Goal: Task Accomplishment & Management: Manage account settings

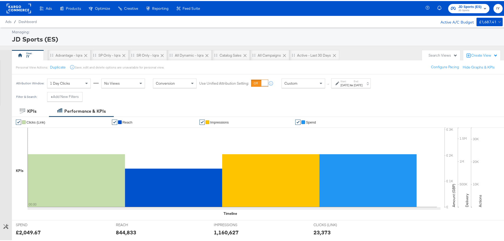
click at [307, 78] on div "Custom" at bounding box center [303, 82] width 43 height 9
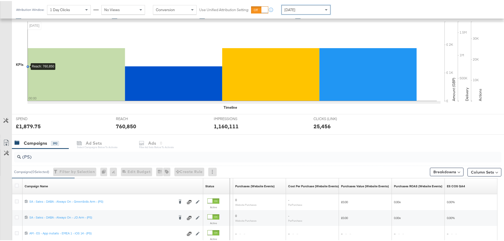
scroll to position [144, 0]
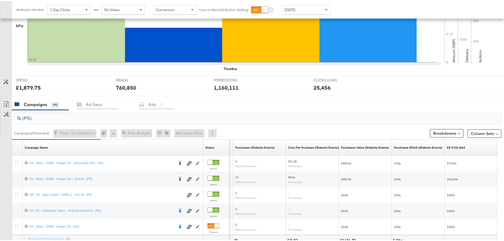
drag, startPoint x: 13, startPoint y: 115, endPoint x: -64, endPoint y: 111, distance: 76.8
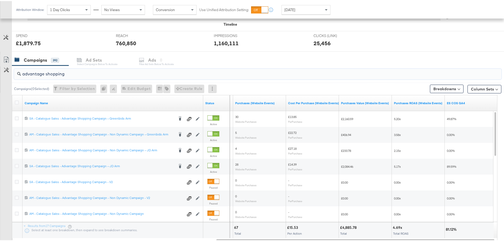
scroll to position [224, 0]
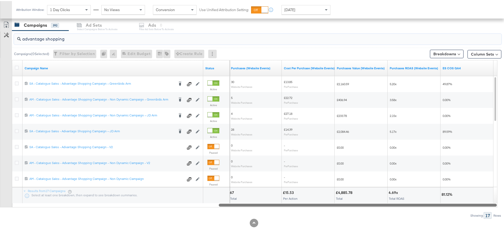
drag, startPoint x: 275, startPoint y: 203, endPoint x: 359, endPoint y: 208, distance: 84.3
click at [359, 208] on div "advantage shopping Campaigns ( 0 Selected) Filter by Selection Filter 0 campaig…" at bounding box center [250, 124] width 501 height 188
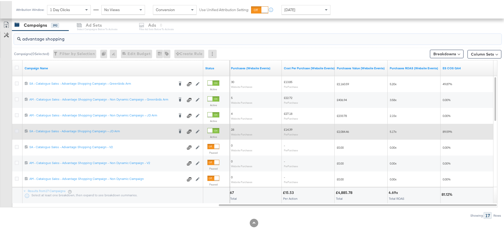
type input "advantage shopping"
click at [17, 130] on icon at bounding box center [17, 130] width 4 height 4
click at [0, 0] on input "checkbox" at bounding box center [0, 0] width 0 height 0
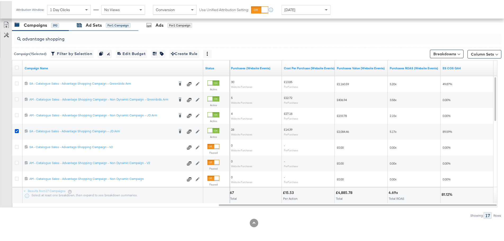
click at [102, 25] on div "Ad Sets for 1 Campaign" at bounding box center [104, 24] width 54 height 6
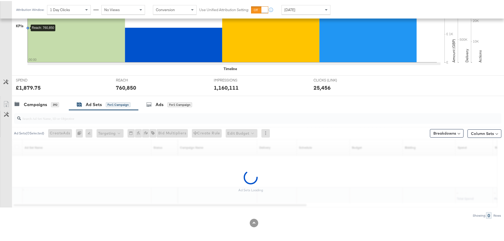
scroll to position [129, 0]
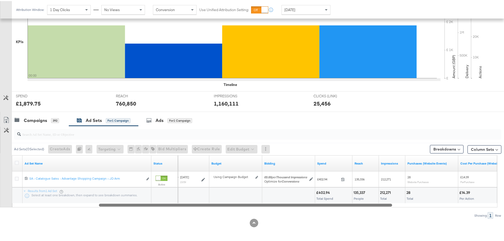
drag, startPoint x: 196, startPoint y: 204, endPoint x: 343, endPoint y: 216, distance: 147.5
click at [343, 216] on div "Ad Sets ( 0 Selected) Create Ads At least one ad set must be selected 0 Rename …" at bounding box center [250, 171] width 501 height 93
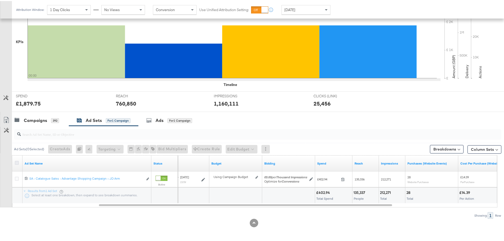
click at [18, 161] on icon at bounding box center [17, 162] width 4 height 4
click at [0, 0] on input "checkbox" at bounding box center [0, 0] width 0 height 0
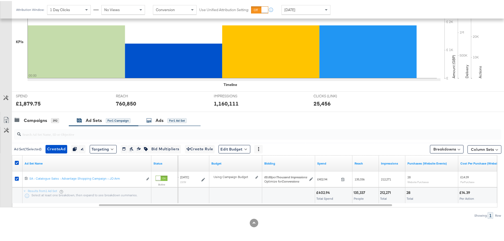
click at [163, 117] on div "Ads" at bounding box center [160, 119] width 8 height 6
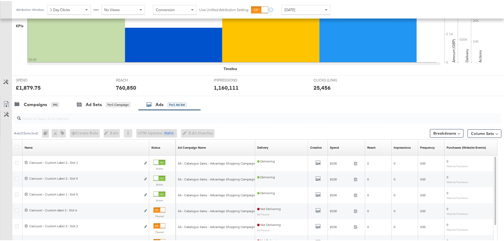
scroll to position [224, 0]
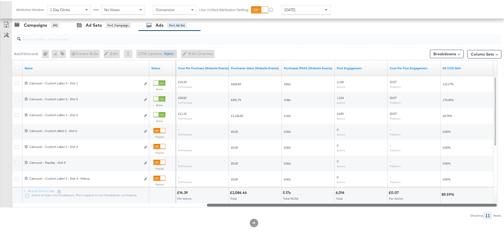
drag, startPoint x: 183, startPoint y: 205, endPoint x: 456, endPoint y: 207, distance: 273.5
click at [456, 207] on div "Ads ( 0 Selected) 0 Rename 0 ads Tags for 0 campaigns Create Rule Edit 0 ads Ed…" at bounding box center [250, 124] width 501 height 188
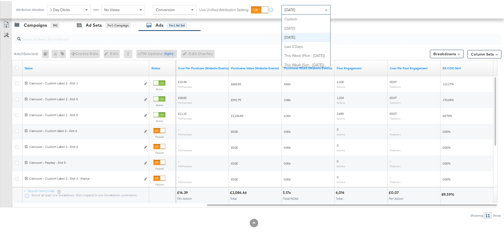
click at [295, 8] on span "[DATE]" at bounding box center [289, 8] width 11 height 5
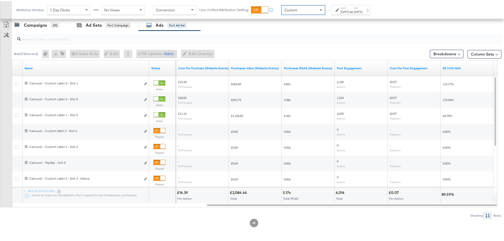
click at [352, 5] on div "Start: [DATE] to End: [DATE]" at bounding box center [350, 9] width 39 height 10
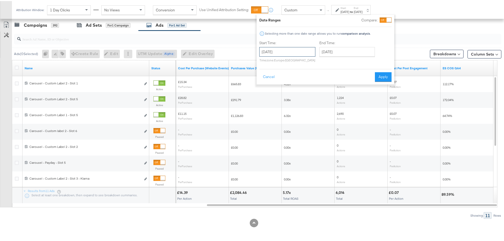
click at [299, 55] on input "[DATE]" at bounding box center [287, 51] width 56 height 10
click at [267, 92] on td "10" at bounding box center [265, 92] width 9 height 7
type input "[DATE]"
click at [330, 50] on input "[DATE]" at bounding box center [347, 51] width 56 height 10
click at [325, 92] on td "10" at bounding box center [325, 92] width 9 height 7
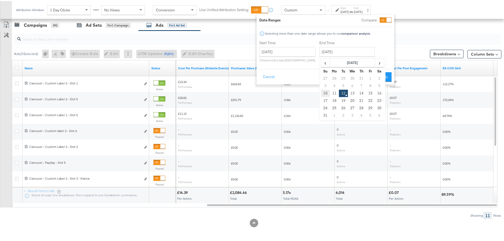
type input "[DATE]"
click at [384, 73] on button "Apply" at bounding box center [383, 76] width 17 height 10
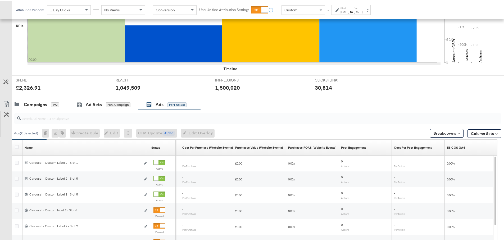
scroll to position [224, 0]
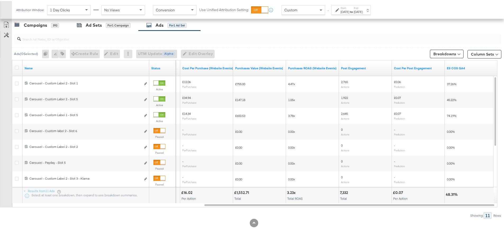
click at [349, 9] on div "[DATE]" at bounding box center [344, 11] width 9 height 4
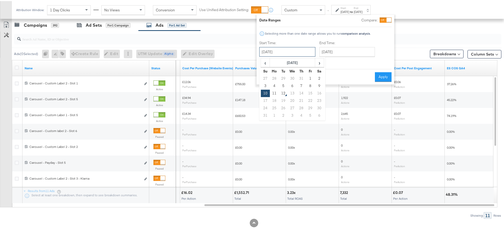
click at [288, 53] on input "[DATE]" at bounding box center [287, 51] width 56 height 10
click at [263, 84] on td "3" at bounding box center [265, 84] width 9 height 7
type input "[DATE]"
click at [337, 51] on input "[DATE]" at bounding box center [346, 51] width 56 height 10
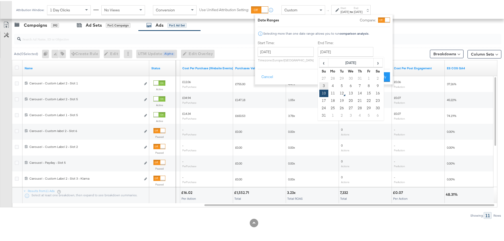
click at [322, 84] on td "3" at bounding box center [323, 84] width 9 height 7
click at [343, 52] on input "[DATE]" at bounding box center [344, 51] width 56 height 10
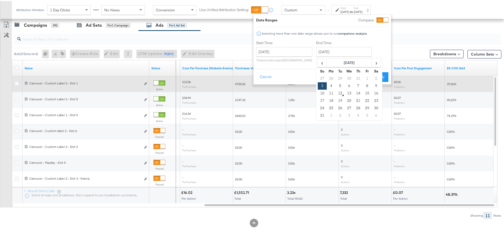
click at [379, 85] on td "9" at bounding box center [376, 84] width 9 height 7
type input "[DATE]"
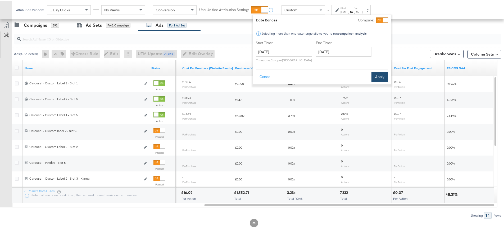
click at [378, 75] on button "Apply" at bounding box center [379, 76] width 17 height 10
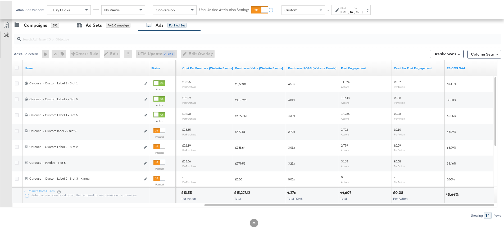
click at [345, 7] on label "Start:" at bounding box center [344, 6] width 9 height 3
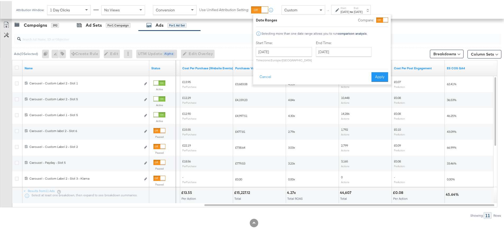
click at [320, 8] on span at bounding box center [321, 8] width 7 height 9
click at [270, 76] on button "Cancel" at bounding box center [265, 76] width 19 height 10
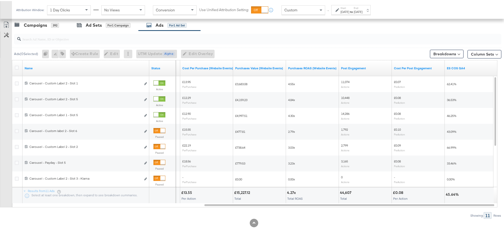
click at [298, 10] on div "Custom" at bounding box center [303, 8] width 43 height 9
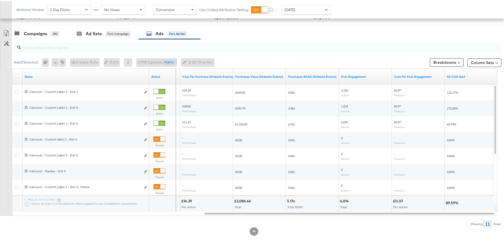
scroll to position [224, 0]
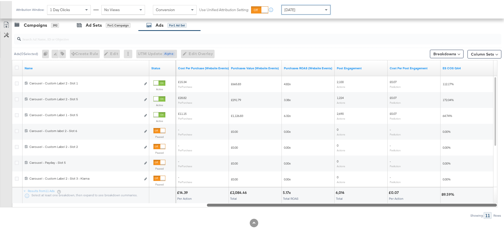
drag, startPoint x: 306, startPoint y: 204, endPoint x: 439, endPoint y: 218, distance: 132.9
click at [439, 218] on div "KPIs Performance & KPIs Customize KPIs ✔ Clicks (Link) ✔ Reach ✔ Impressions ✔ …" at bounding box center [254, 60] width 508 height 360
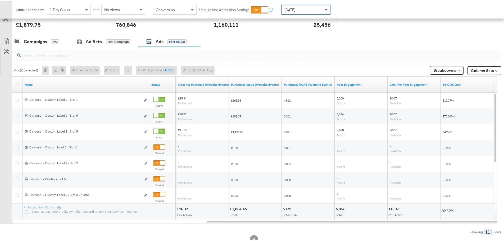
scroll to position [212, 0]
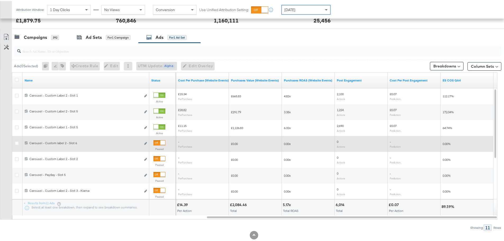
click at [161, 141] on div at bounding box center [162, 141] width 5 height 5
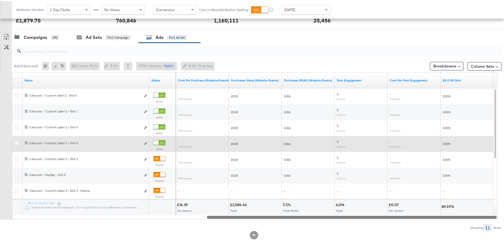
drag, startPoint x: 378, startPoint y: 216, endPoint x: 472, endPoint y: 226, distance: 94.7
click at [472, 226] on div "Ads ( 0 Selected) 0 Rename 0 ads Tags for 0 campaigns Create Rule Edit 0 ads Ed…" at bounding box center [250, 136] width 501 height 188
click at [302, 8] on div "[DATE]" at bounding box center [306, 8] width 48 height 9
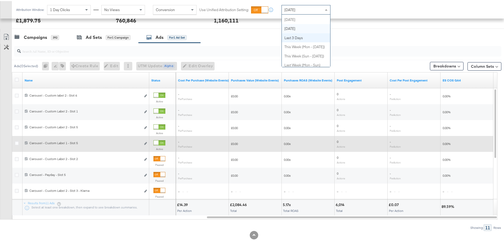
scroll to position [0, 0]
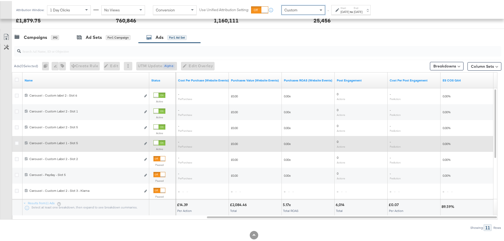
click at [332, 8] on div "Start: [DATE] to End: [DATE]" at bounding box center [350, 9] width 39 height 10
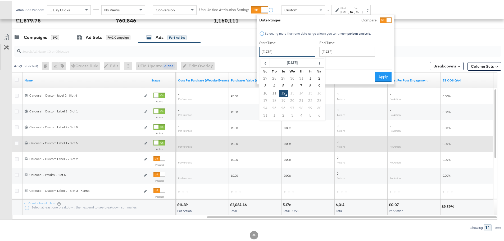
click at [280, 53] on input "[DATE]" at bounding box center [287, 51] width 56 height 10
click at [264, 94] on td "10" at bounding box center [265, 92] width 9 height 7
type input "[DATE]"
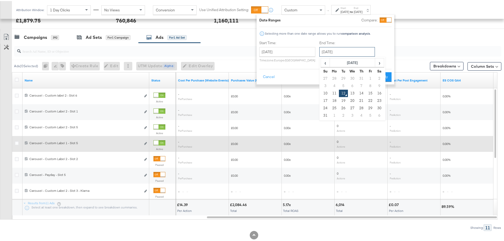
click at [338, 52] on input "[DATE]" at bounding box center [347, 51] width 56 height 10
click at [333, 90] on td "11" at bounding box center [334, 92] width 9 height 7
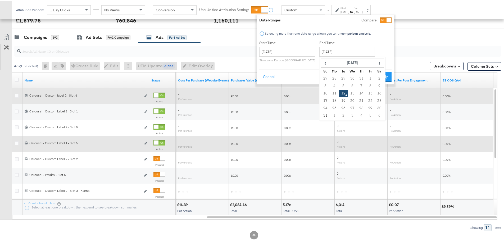
type input "[DATE]"
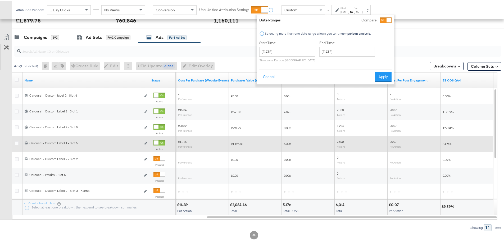
click at [382, 75] on button "Apply" at bounding box center [383, 76] width 17 height 10
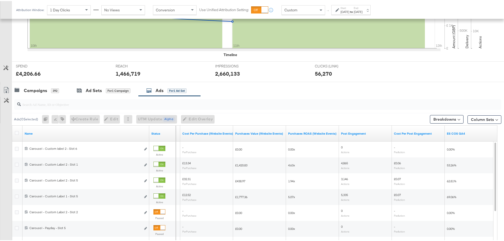
scroll to position [159, 0]
click at [39, 89] on div "Campaigns" at bounding box center [35, 89] width 23 height 6
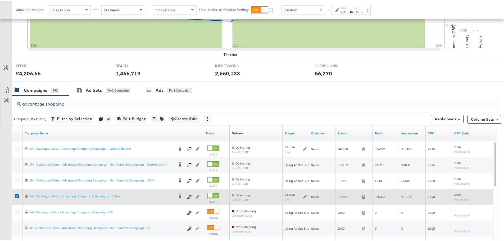
click at [18, 194] on icon at bounding box center [17, 195] width 4 height 4
click at [0, 0] on input "checkbox" at bounding box center [0, 0] width 0 height 0
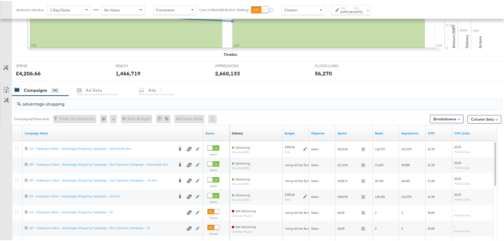
drag, startPoint x: 70, startPoint y: 103, endPoint x: 2, endPoint y: 104, distance: 68.0
click at [2, 104] on div "advantage shopping Campaigns ( 0 Selected) Filter by Selection Filter 0 campaig…" at bounding box center [250, 189] width 501 height 188
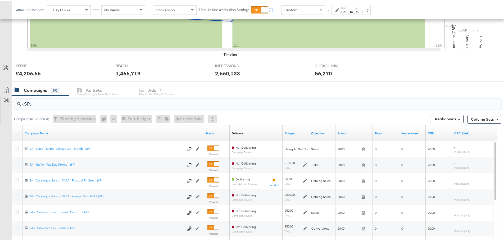
drag, startPoint x: 18, startPoint y: 104, endPoint x: 15, endPoint y: 105, distance: 3.2
click at [15, 105] on div "(SP)" at bounding box center [257, 103] width 487 height 11
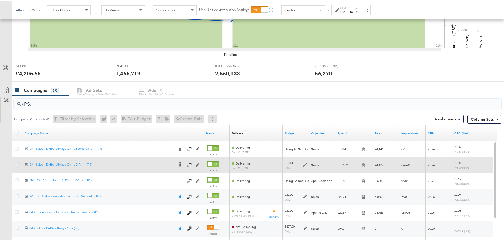
type input "(PS)"
click at [16, 162] on icon at bounding box center [17, 163] width 4 height 4
click at [0, 0] on input "checkbox" at bounding box center [0, 0] width 0 height 0
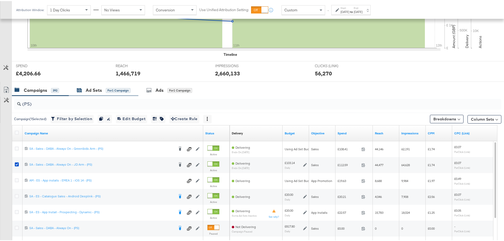
click at [88, 88] on div "Ad Sets" at bounding box center [94, 89] width 16 height 6
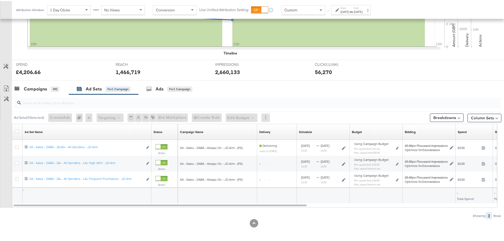
scroll to position [161, 0]
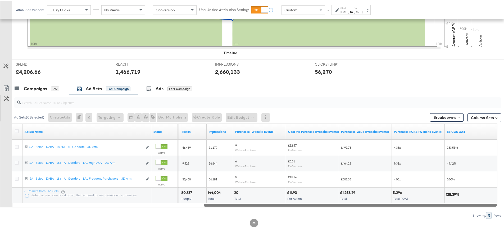
drag, startPoint x: 168, startPoint y: 204, endPoint x: 508, endPoint y: 205, distance: 339.1
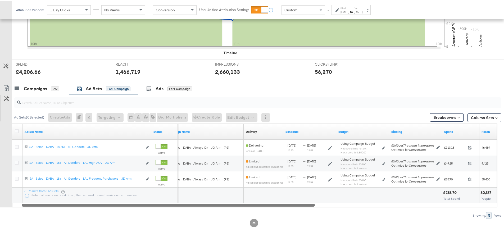
drag, startPoint x: 238, startPoint y: 203, endPoint x: 56, endPoint y: 206, distance: 182.0
click at [56, 206] on div at bounding box center [168, 204] width 293 height 4
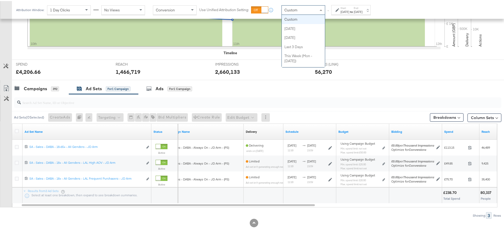
click at [307, 10] on div "Custom" at bounding box center [303, 8] width 43 height 9
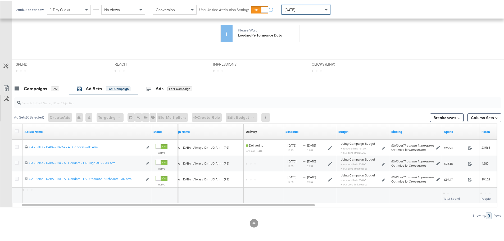
scroll to position [160, 0]
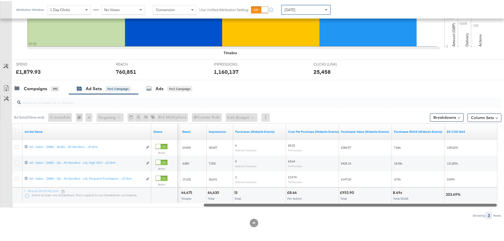
drag, startPoint x: 243, startPoint y: 204, endPoint x: 508, endPoint y: 218, distance: 265.4
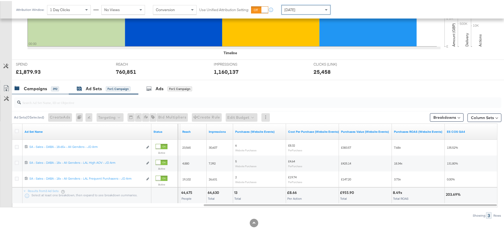
click at [42, 85] on div "Campaigns" at bounding box center [35, 88] width 23 height 6
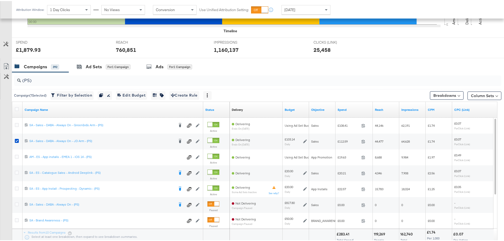
scroll to position [224, 0]
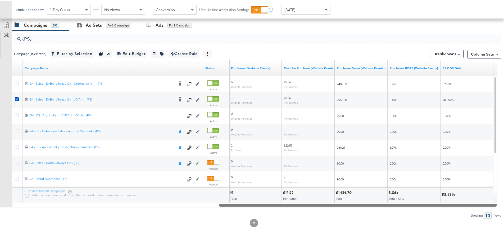
drag, startPoint x: 276, startPoint y: 204, endPoint x: 508, endPoint y: 204, distance: 231.7
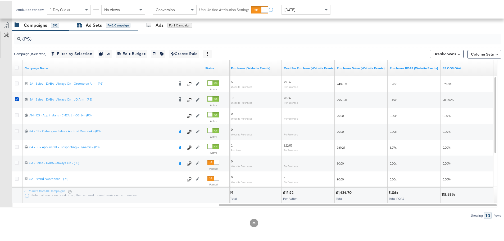
click at [89, 27] on div "Ad Sets" at bounding box center [94, 24] width 16 height 6
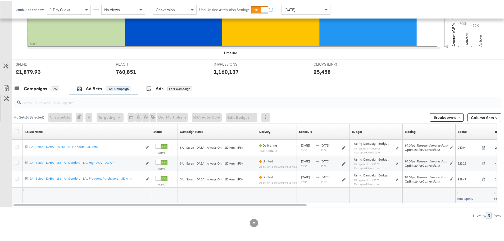
scroll to position [160, 0]
click at [32, 88] on div "Campaigns" at bounding box center [35, 88] width 23 height 6
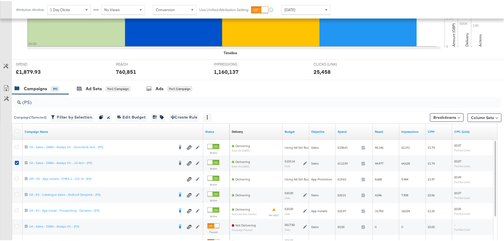
scroll to position [224, 0]
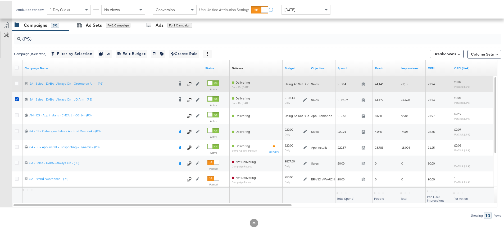
click at [17, 97] on icon at bounding box center [17, 98] width 4 height 4
click at [0, 0] on input "checkbox" at bounding box center [0, 0] width 0 height 0
click at [16, 81] on icon at bounding box center [17, 82] width 4 height 4
click at [0, 0] on input "checkbox" at bounding box center [0, 0] width 0 height 0
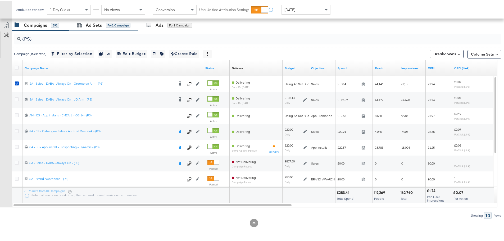
click at [94, 28] on div "Ad Sets for 1 Campaign" at bounding box center [104, 24] width 70 height 11
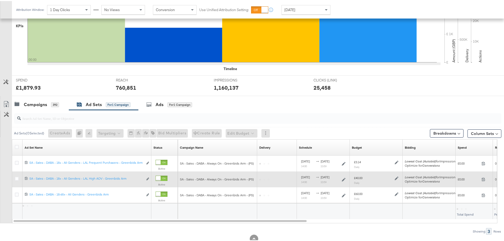
scroll to position [160, 0]
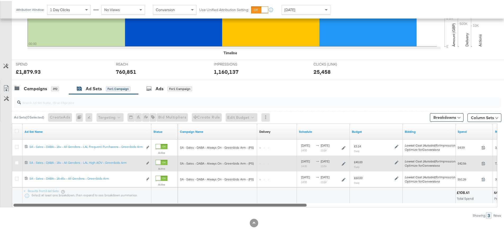
drag, startPoint x: 173, startPoint y: 202, endPoint x: 152, endPoint y: 224, distance: 30.5
click at [152, 224] on div "KPIs Performance & KPIs Customize KPIs ✔ Clicks (Link) ✔ Reach ✔ Impressions ✔ …" at bounding box center [254, 92] width 508 height 297
drag, startPoint x: 163, startPoint y: 204, endPoint x: 11, endPoint y: 151, distance: 160.9
click at [41, 204] on div at bounding box center [159, 204] width 293 height 4
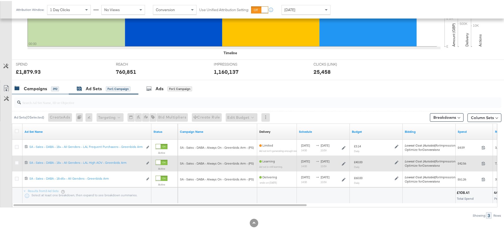
click at [35, 90] on div "Campaigns" at bounding box center [35, 88] width 23 height 6
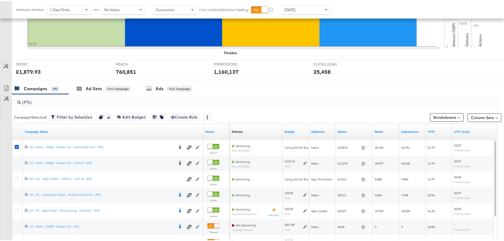
scroll to position [224, 0]
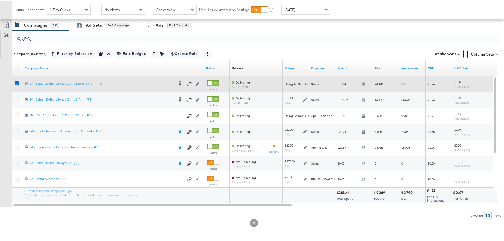
click at [17, 81] on icon at bounding box center [17, 82] width 4 height 4
click at [0, 0] on input "checkbox" at bounding box center [0, 0] width 0 height 0
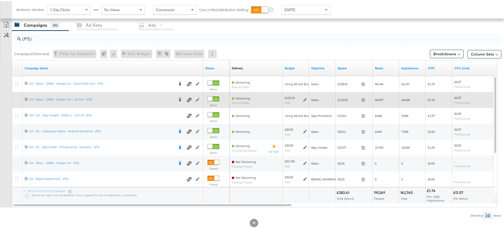
click at [16, 97] on icon at bounding box center [17, 98] width 4 height 4
click at [0, 0] on input "checkbox" at bounding box center [0, 0] width 0 height 0
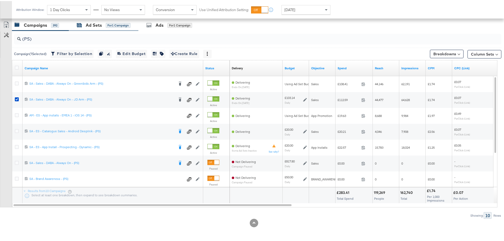
click at [88, 24] on div "Ad Sets" at bounding box center [94, 24] width 16 height 6
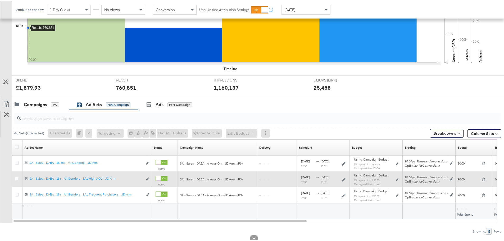
scroll to position [160, 0]
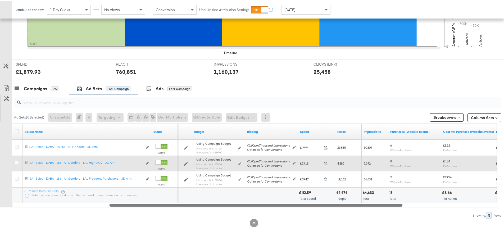
drag, startPoint x: 199, startPoint y: 205, endPoint x: 294, endPoint y: 209, distance: 95.8
click at [294, 209] on div "Ad Sets ( 0 Selected) Create Ads At least one ad set must be selected 0 Rename …" at bounding box center [250, 155] width 501 height 125
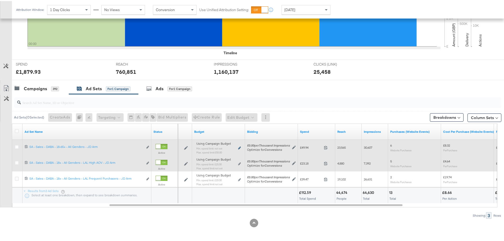
click at [240, 147] on icon at bounding box center [239, 146] width 3 height 3
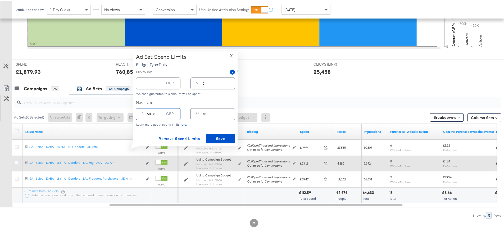
drag, startPoint x: 156, startPoint y: 113, endPoint x: 143, endPoint y: 116, distance: 13.3
click at [143, 116] on div "£ 50.00 GBP" at bounding box center [158, 113] width 44 height 12
type input "3"
type input "35"
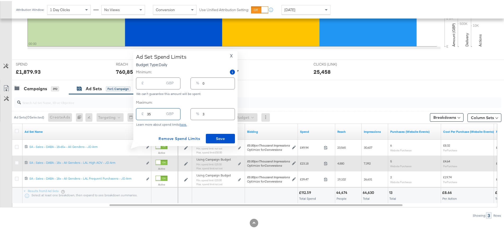
type input "34"
type input "35.00"
click at [213, 138] on span "Save" at bounding box center [220, 137] width 25 height 7
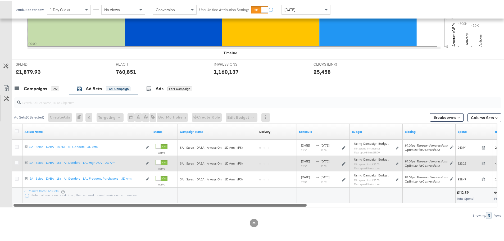
drag, startPoint x: 241, startPoint y: 205, endPoint x: 174, endPoint y: 196, distance: 67.8
click at [186, 202] on div "Ad Set Name Status Campaign Name Delivery Sorting Unavailable Schedule Budget B…" at bounding box center [254, 164] width 485 height 84
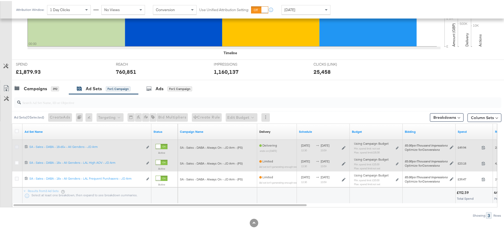
click at [17, 145] on icon at bounding box center [17, 146] width 4 height 4
click at [0, 0] on input "checkbox" at bounding box center [0, 0] width 0 height 0
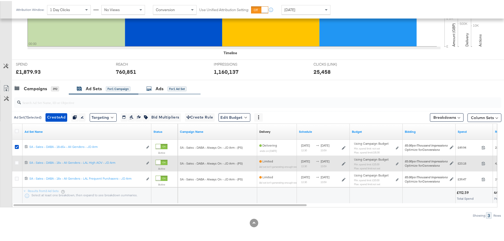
click at [159, 85] on div "Ads" at bounding box center [160, 88] width 8 height 6
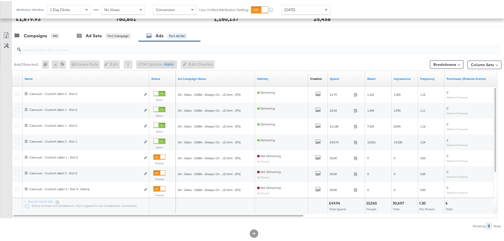
scroll to position [224, 0]
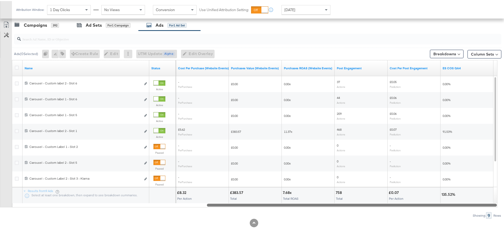
drag, startPoint x: 197, startPoint y: 204, endPoint x: 449, endPoint y: 221, distance: 253.5
click at [449, 221] on div "KPIs Performance & KPIs Customize KPIs ✔ Clicks (Link) ✔ Reach ✔ Impressions ✔ …" at bounding box center [254, 60] width 508 height 360
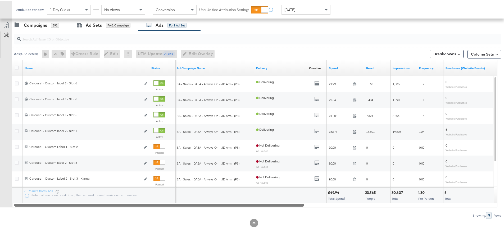
drag, startPoint x: 330, startPoint y: 205, endPoint x: 90, endPoint y: 204, distance: 239.4
click at [90, 204] on div at bounding box center [159, 204] width 290 height 4
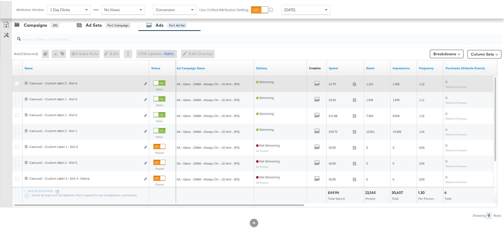
click at [159, 82] on div at bounding box center [159, 81] width 12 height 5
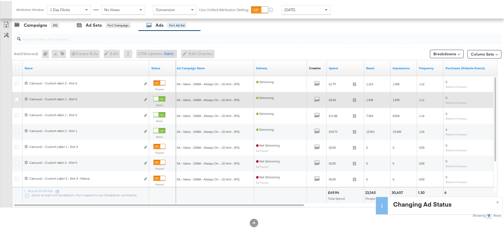
click at [158, 97] on div at bounding box center [156, 97] width 5 height 5
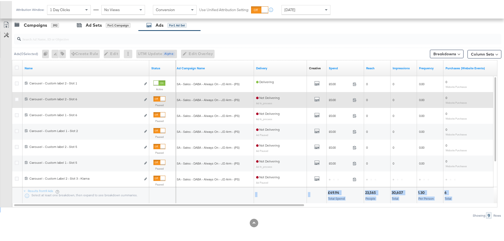
drag, startPoint x: 223, startPoint y: 202, endPoint x: 393, endPoint y: 213, distance: 170.2
click at [393, 213] on div "Ads ( 0 Selected) 0 Rename 0 ads Tags for 0 campaigns Create Rule Edit 0 ads Ed…" at bounding box center [250, 124] width 501 height 188
click at [300, 216] on div "Showing: 9 Rows" at bounding box center [250, 214] width 501 height 7
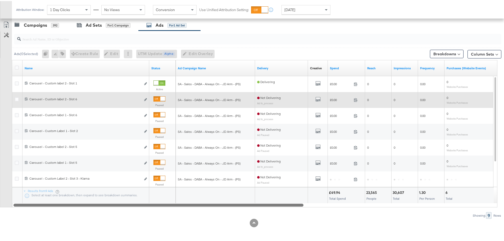
drag, startPoint x: 448, startPoint y: 205, endPoint x: 244, endPoint y: 203, distance: 203.4
click at [244, 203] on div at bounding box center [158, 204] width 290 height 4
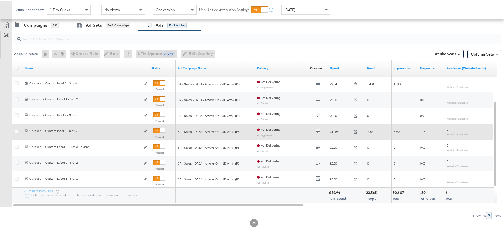
click at [163, 130] on div at bounding box center [162, 129] width 5 height 5
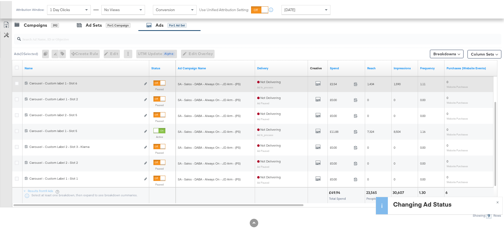
click at [158, 81] on div at bounding box center [159, 81] width 12 height 5
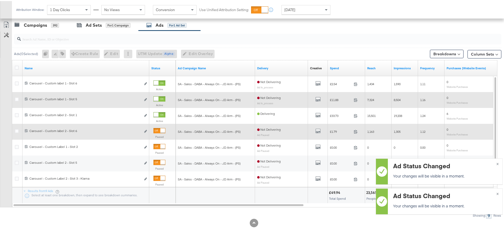
click at [161, 130] on div at bounding box center [162, 129] width 5 height 5
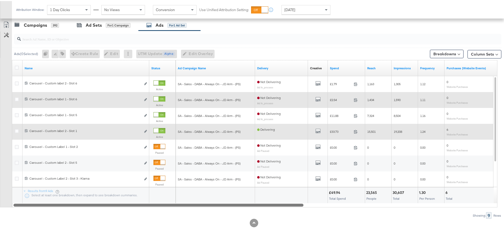
drag, startPoint x: 277, startPoint y: 203, endPoint x: 253, endPoint y: 210, distance: 25.5
click at [253, 210] on div "Ads ( 0 Selected) 0 Rename 0 ads Tags for 0 campaigns Create Rule Edit 0 ads Ed…" at bounding box center [250, 124] width 501 height 188
drag, startPoint x: 268, startPoint y: 205, endPoint x: 184, endPoint y: 216, distance: 84.8
click at [184, 216] on div "Ads ( 0 Selected) 0 Rename 0 ads Tags for 0 campaigns Create Rule Edit 0 ads Ed…" at bounding box center [250, 124] width 501 height 188
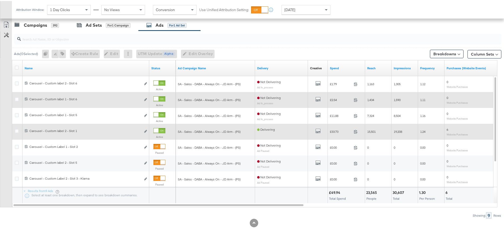
click at [159, 130] on div at bounding box center [159, 129] width 12 height 5
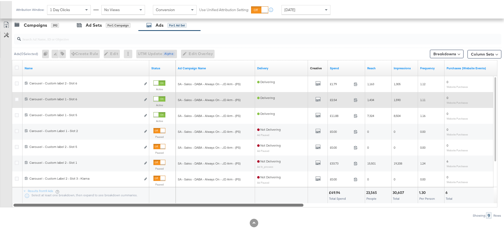
drag, startPoint x: 200, startPoint y: 204, endPoint x: 197, endPoint y: 213, distance: 9.2
click at [197, 213] on div "Ads ( 0 Selected) 0 Rename 0 ads Tags for 0 campaigns Create Rule Edit 0 ads Ed…" at bounding box center [250, 124] width 501 height 188
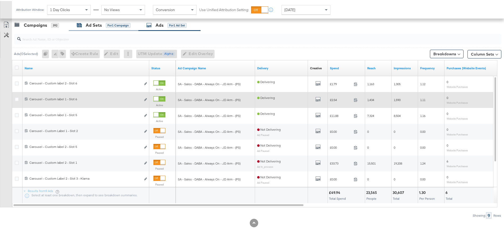
click at [85, 25] on div "Ad Sets for 1 Campaign" at bounding box center [104, 24] width 54 height 6
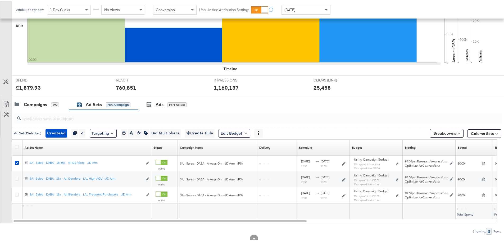
scroll to position [160, 0]
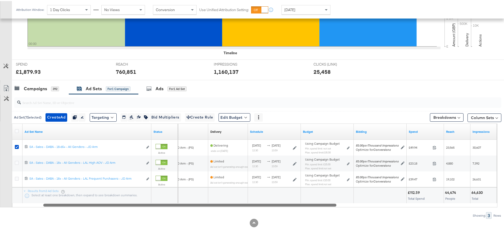
drag, startPoint x: 280, startPoint y: 204, endPoint x: 311, endPoint y: 187, distance: 35.8
click at [309, 204] on div at bounding box center [189, 204] width 293 height 4
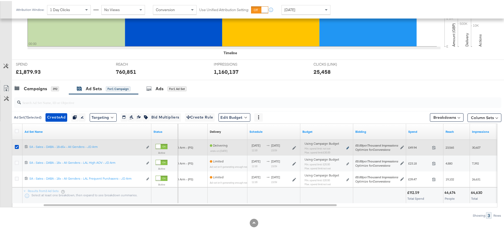
click at [348, 147] on icon at bounding box center [347, 146] width 3 height 3
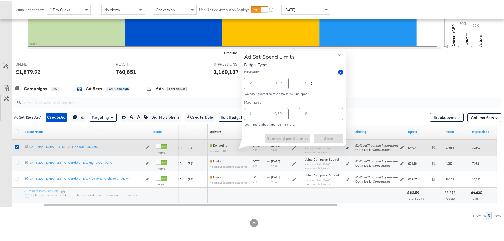
type input "35.00"
type input "34"
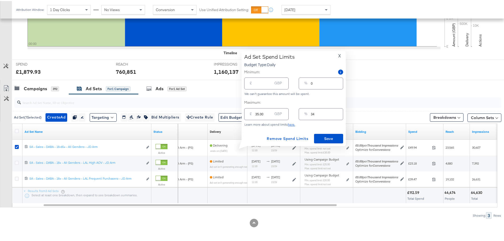
click at [339, 55] on span "X" at bounding box center [339, 54] width 3 height 7
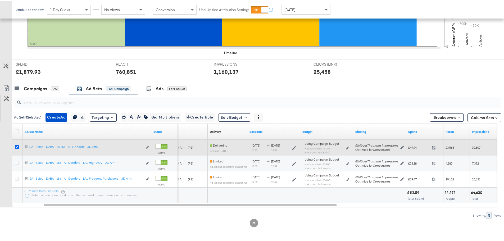
click at [16, 146] on icon at bounding box center [17, 146] width 4 height 4
click at [0, 0] on input "checkbox" at bounding box center [0, 0] width 0 height 0
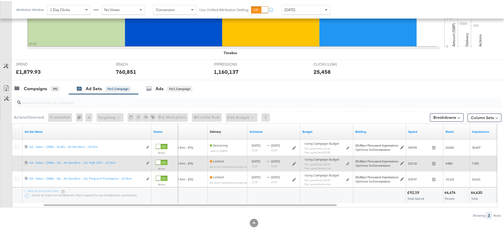
click at [17, 162] on icon at bounding box center [17, 162] width 4 height 4
click at [0, 0] on input "checkbox" at bounding box center [0, 0] width 0 height 0
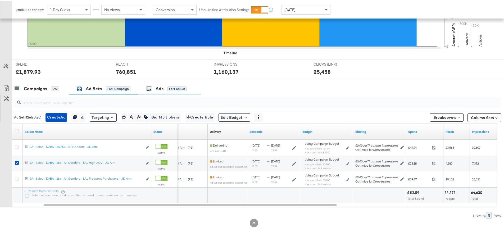
click at [166, 89] on div "Ads for 1 Ad Set" at bounding box center [166, 88] width 40 height 6
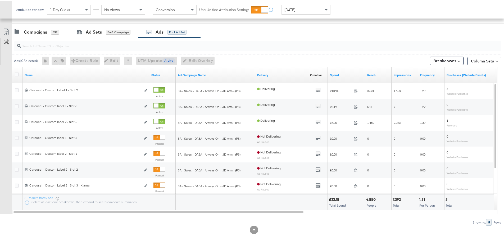
scroll to position [224, 0]
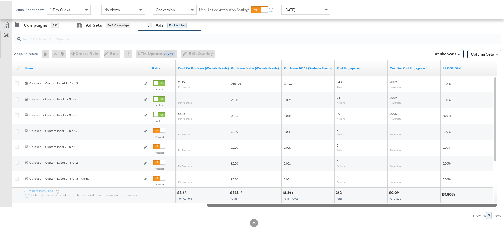
drag, startPoint x: 266, startPoint y: 203, endPoint x: 464, endPoint y: 206, distance: 197.6
click at [464, 206] on div at bounding box center [352, 204] width 290 height 4
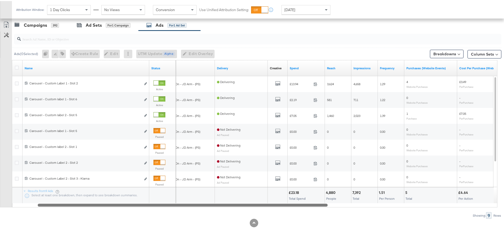
drag, startPoint x: 451, startPoint y: 205, endPoint x: 254, endPoint y: 195, distance: 197.3
click at [254, 195] on div "Name Status Ad Campaign Name Delivery Creative Sorting Unavailable Spend Reach …" at bounding box center [254, 132] width 485 height 147
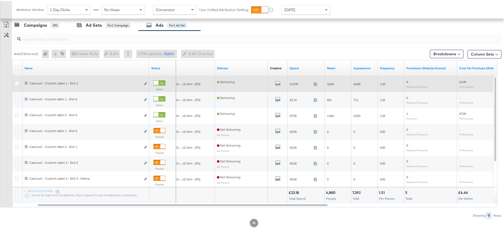
click at [158, 81] on div at bounding box center [156, 82] width 5 height 5
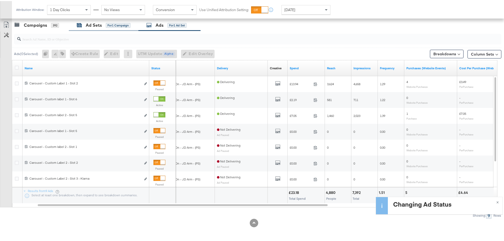
click at [107, 22] on div "for 1 Campaign" at bounding box center [118, 24] width 25 height 5
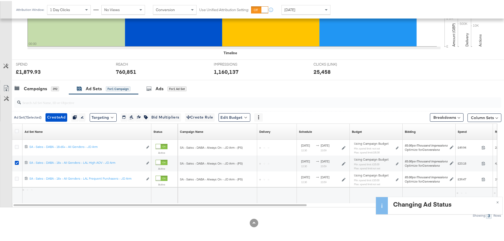
scroll to position [160, 0]
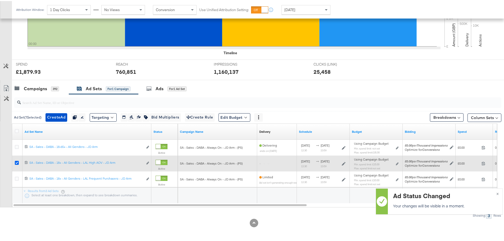
click at [17, 162] on icon at bounding box center [17, 162] width 4 height 4
click at [0, 0] on input "checkbox" at bounding box center [0, 0] width 0 height 0
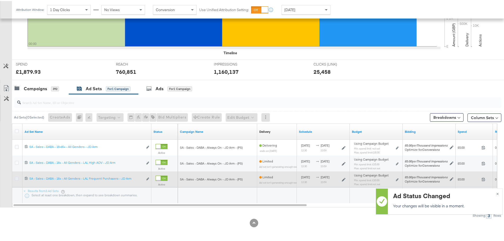
click at [16, 178] on icon at bounding box center [17, 178] width 4 height 4
click at [0, 0] on input "checkbox" at bounding box center [0, 0] width 0 height 0
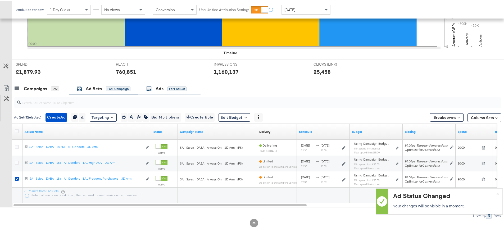
click at [160, 85] on div "Ads" at bounding box center [160, 88] width 8 height 6
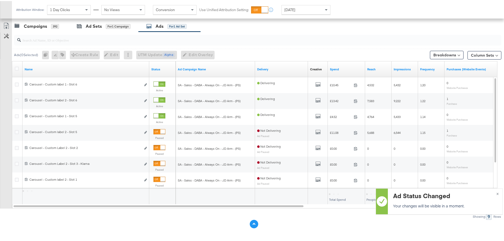
scroll to position [224, 0]
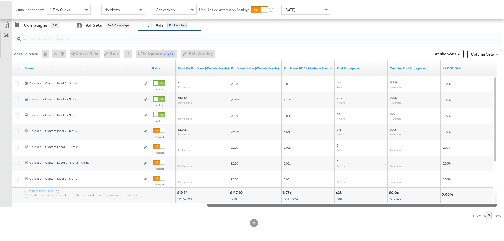
drag, startPoint x: 256, startPoint y: 203, endPoint x: 478, endPoint y: 206, distance: 222.5
click at [478, 206] on div at bounding box center [352, 204] width 290 height 4
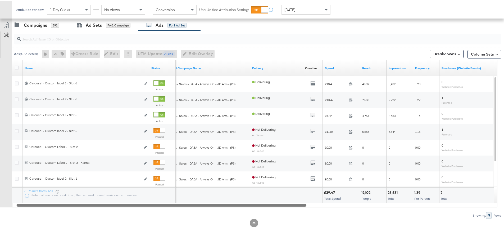
drag, startPoint x: 468, startPoint y: 204, endPoint x: 201, endPoint y: 205, distance: 266.9
click at [201, 205] on div at bounding box center [161, 204] width 290 height 4
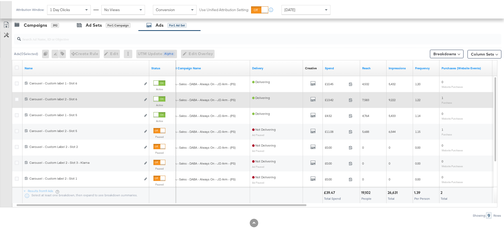
click at [158, 97] on div at bounding box center [159, 97] width 12 height 5
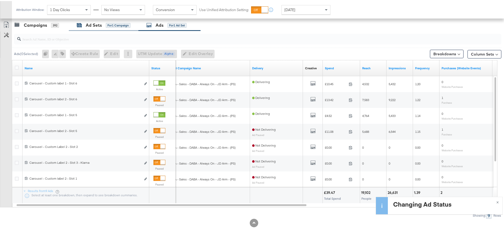
click at [86, 23] on div "Ad Sets" at bounding box center [94, 24] width 16 height 6
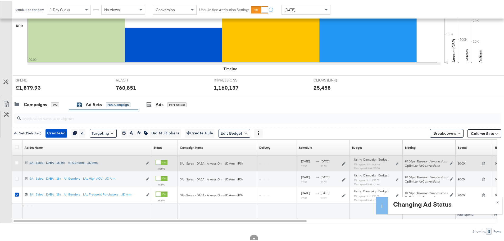
scroll to position [160, 0]
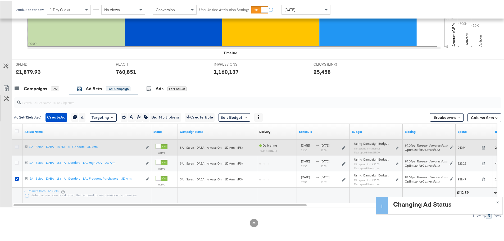
click at [16, 145] on icon at bounding box center [17, 146] width 4 height 4
click at [0, 0] on input "checkbox" at bounding box center [0, 0] width 0 height 0
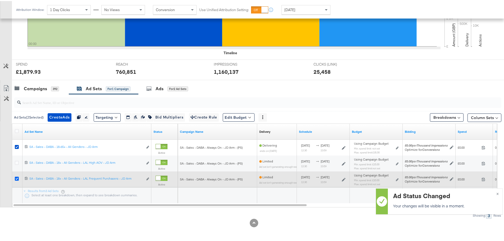
click at [18, 178] on icon at bounding box center [17, 178] width 4 height 4
click at [0, 0] on input "checkbox" at bounding box center [0, 0] width 0 height 0
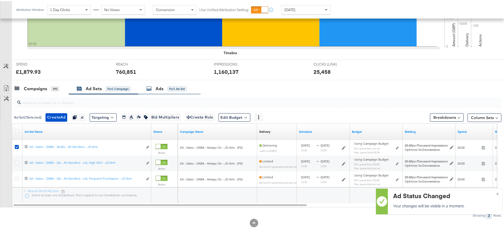
click at [158, 90] on div "Ads" at bounding box center [160, 88] width 8 height 6
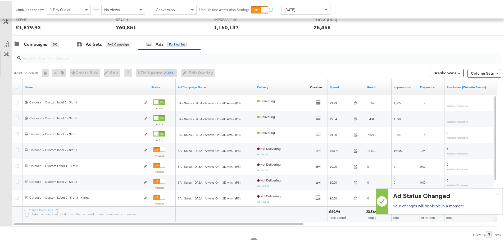
scroll to position [213, 0]
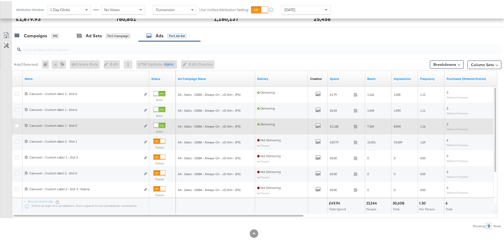
click at [158, 125] on div at bounding box center [156, 124] width 5 height 5
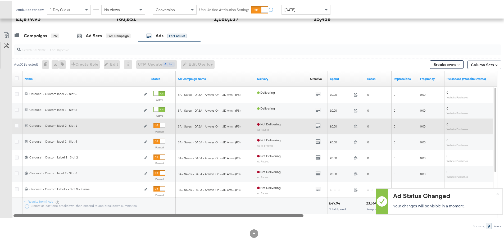
drag, startPoint x: 216, startPoint y: 215, endPoint x: 102, endPoint y: 219, distance: 114.3
click at [102, 219] on div "Ads ( 0 Selected) 0 Rename 0 ads Tags for 0 campaigns Create Rule Edit 0 ads Ed…" at bounding box center [250, 134] width 501 height 188
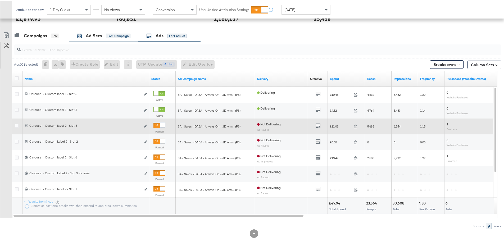
click at [95, 33] on div "Ad Sets" at bounding box center [94, 35] width 16 height 6
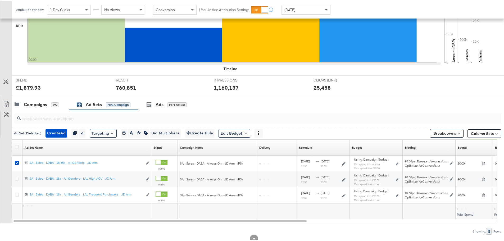
scroll to position [160, 0]
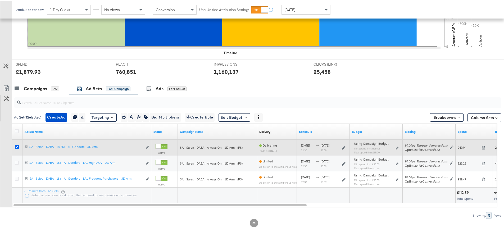
click at [17, 145] on icon at bounding box center [17, 146] width 4 height 4
click at [0, 0] on input "checkbox" at bounding box center [0, 0] width 0 height 0
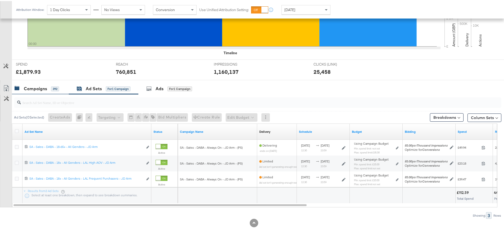
click at [38, 90] on div "Campaigns" at bounding box center [35, 88] width 23 height 6
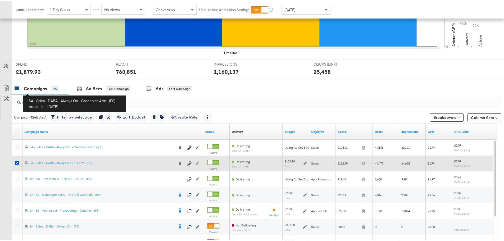
scroll to position [213, 0]
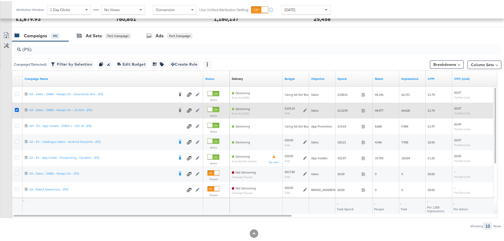
click at [17, 107] on icon at bounding box center [17, 109] width 4 height 4
click at [0, 0] on input "checkbox" at bounding box center [0, 0] width 0 height 0
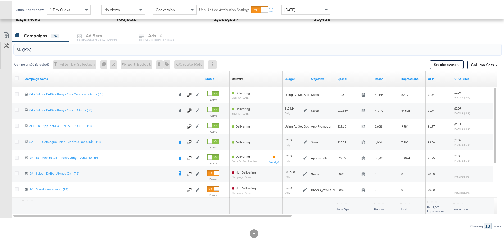
click at [29, 47] on input "(PS)" at bounding box center [239, 46] width 436 height 10
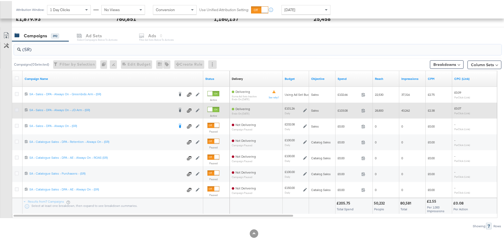
type input "(SR)"
click at [15, 110] on icon at bounding box center [17, 109] width 4 height 4
click at [0, 0] on input "checkbox" at bounding box center [0, 0] width 0 height 0
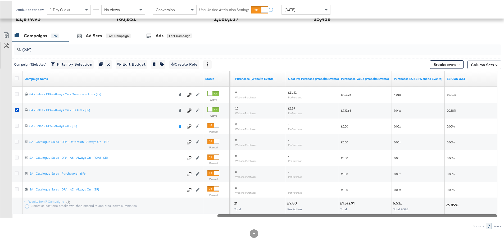
drag, startPoint x: 213, startPoint y: 215, endPoint x: 460, endPoint y: 221, distance: 247.1
click at [460, 221] on div "(SR) Campaign ( 1 Selected) Filter by Selection Filter 1 campaign Duplicate 1 c…" at bounding box center [250, 134] width 501 height 188
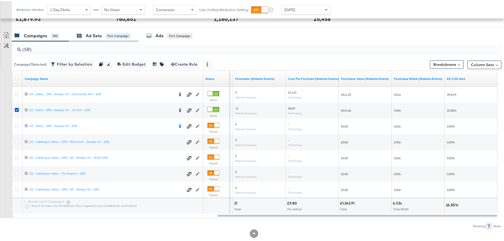
click at [93, 37] on div "Ad Sets" at bounding box center [94, 35] width 16 height 6
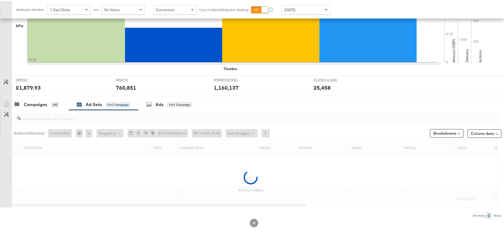
scroll to position [144, 0]
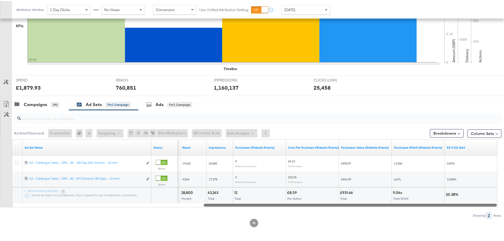
drag, startPoint x: 211, startPoint y: 204, endPoint x: 457, endPoint y: 208, distance: 246.0
click at [457, 208] on div "Ad Sets ( 0 Selected) Create Ads At least one ad set must be selected 0 Rename …" at bounding box center [250, 163] width 501 height 109
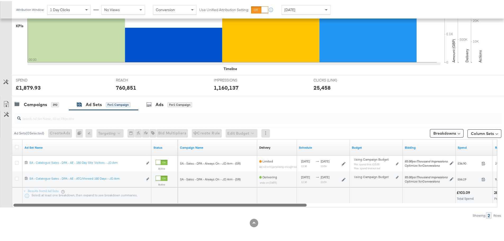
drag, startPoint x: 450, startPoint y: 203, endPoint x: 216, endPoint y: 208, distance: 234.4
click at [216, 208] on div "Ad Sets ( 0 Selected) Create Ads At least one ad set must be selected 0 Rename …" at bounding box center [250, 163] width 501 height 109
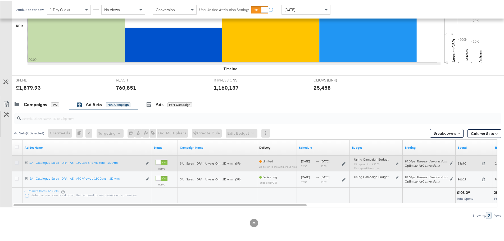
click at [16, 161] on icon at bounding box center [17, 162] width 4 height 4
click at [0, 0] on input "checkbox" at bounding box center [0, 0] width 0 height 0
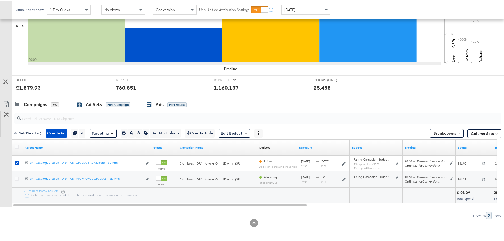
click at [165, 105] on div "Ads for 1 Ad Set" at bounding box center [166, 104] width 40 height 6
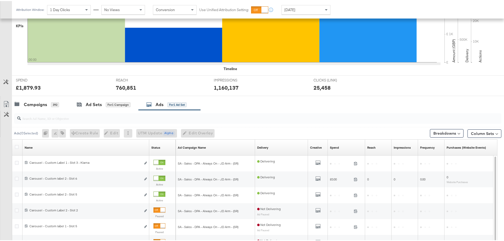
scroll to position [213, 0]
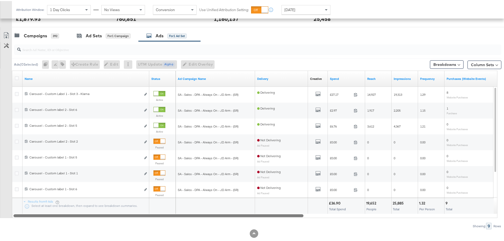
drag, startPoint x: 199, startPoint y: 214, endPoint x: 124, endPoint y: 224, distance: 76.1
click at [124, 227] on div "Ads ( 0 Selected) 0 Rename 0 ads Tags for 0 campaigns Create Rule Edit 0 ads Ed…" at bounding box center [250, 134] width 501 height 188
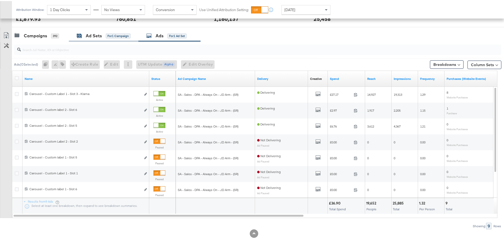
click at [87, 33] on div "Ad Sets" at bounding box center [94, 35] width 16 height 6
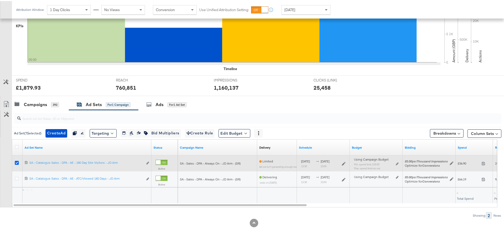
click at [17, 162] on icon at bounding box center [17, 162] width 4 height 4
click at [0, 0] on input "checkbox" at bounding box center [0, 0] width 0 height 0
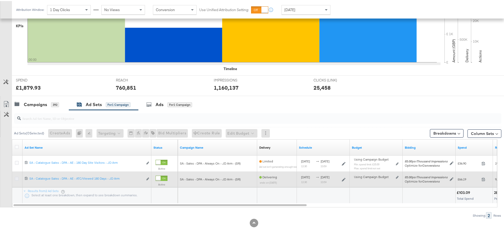
click at [15, 176] on icon at bounding box center [17, 178] width 4 height 4
click at [0, 0] on input "checkbox" at bounding box center [0, 0] width 0 height 0
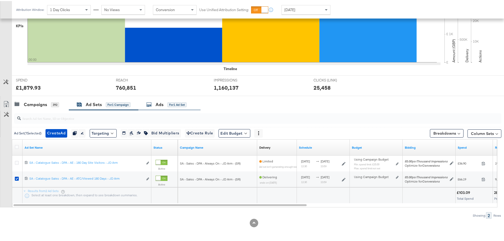
click at [162, 102] on div "Ads" at bounding box center [160, 104] width 8 height 6
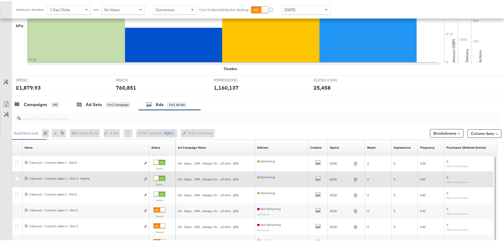
scroll to position [213, 0]
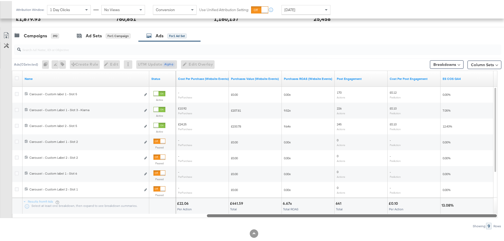
scroll to position [213, 0]
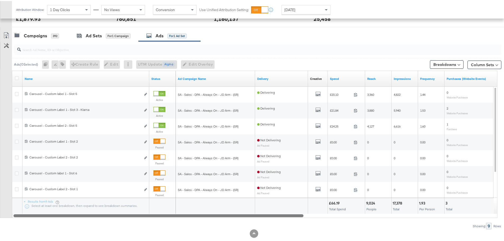
click at [194, 239] on div "KPIs Performance & KPIs Customize KPIs ✔ Clicks (Link) ✔ Reach ✔ Impressions ✔ …" at bounding box center [254, 71] width 508 height 360
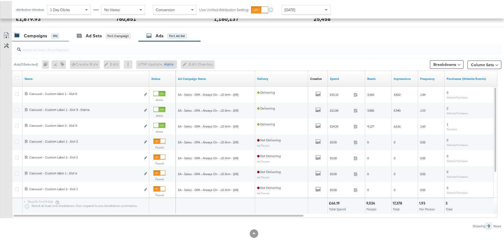
click at [38, 32] on div "Campaigns" at bounding box center [35, 35] width 23 height 6
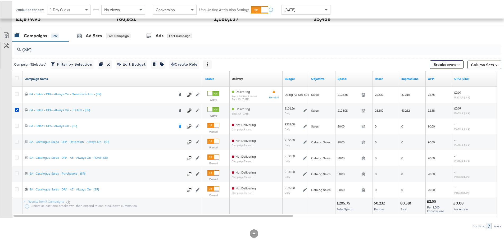
drag, startPoint x: 18, startPoint y: 108, endPoint x: 26, endPoint y: 77, distance: 32.0
click at [17, 108] on icon at bounding box center [17, 109] width 4 height 4
click at [0, 0] on input "checkbox" at bounding box center [0, 0] width 0 height 0
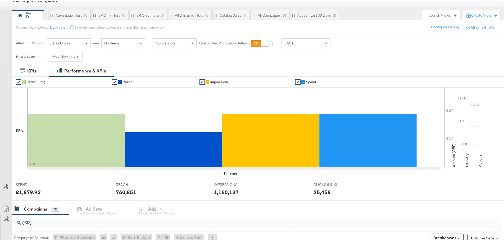
scroll to position [0, 0]
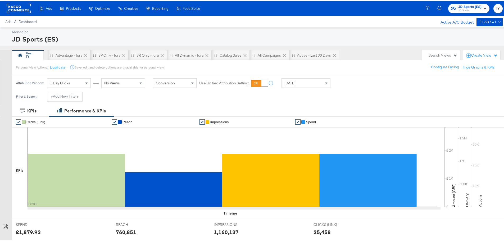
click at [482, 9] on rect "button" at bounding box center [485, 7] width 6 height 6
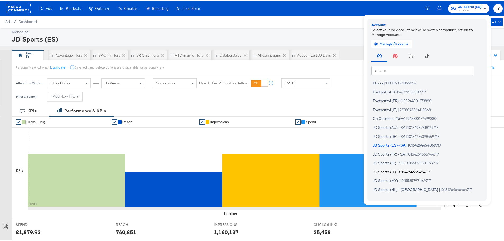
click at [390, 173] on li "JD Sports (IT) | 10154264656484717" at bounding box center [428, 171] width 114 height 8
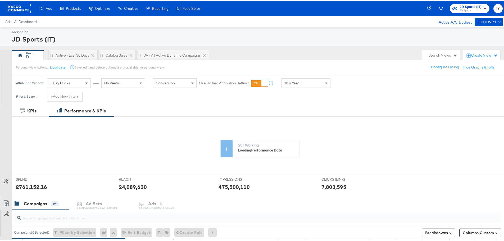
click at [308, 86] on div "This Year" at bounding box center [306, 81] width 48 height 9
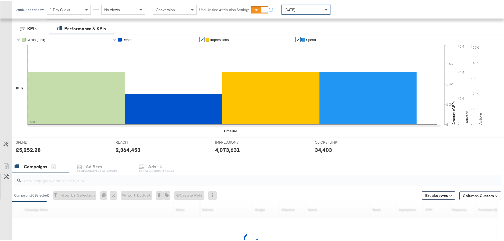
scroll to position [132, 0]
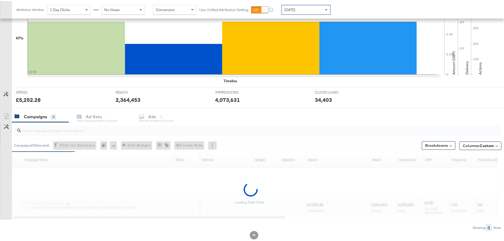
click at [86, 130] on input "search" at bounding box center [239, 127] width 436 height 10
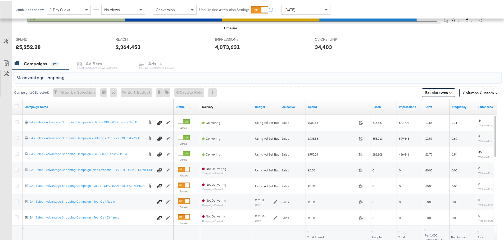
scroll to position [224, 0]
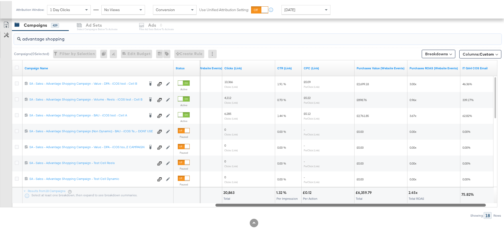
drag, startPoint x: 192, startPoint y: 203, endPoint x: 471, endPoint y: 205, distance: 279.6
click at [469, 205] on div at bounding box center [350, 204] width 270 height 4
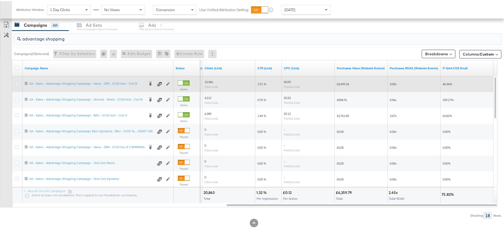
type input "advantage shopping"
click at [16, 84] on icon at bounding box center [17, 82] width 4 height 4
click at [0, 0] on input "checkbox" at bounding box center [0, 0] width 0 height 0
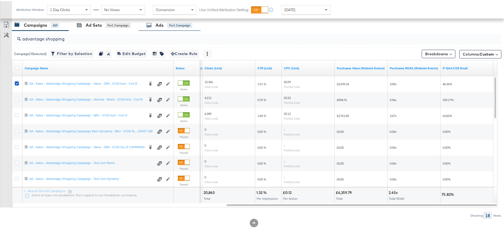
click at [161, 25] on div "Ads" at bounding box center [160, 24] width 8 height 6
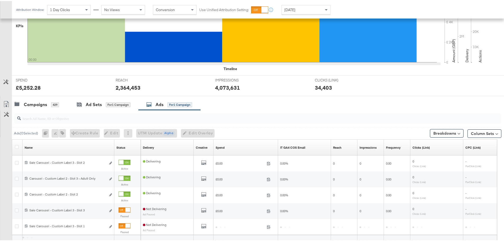
scroll to position [192, 0]
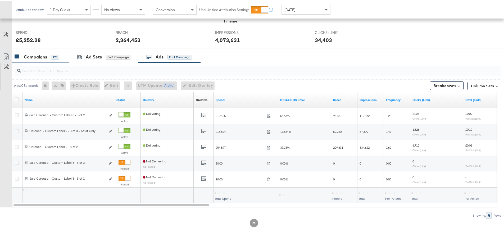
click at [29, 56] on div "Campaigns" at bounding box center [35, 56] width 23 height 6
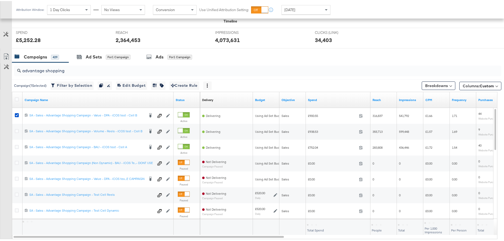
scroll to position [224, 0]
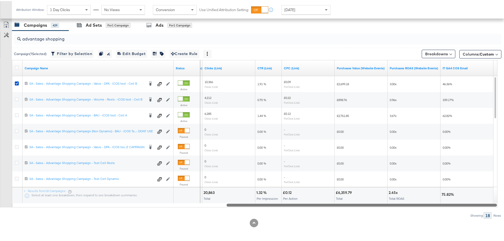
drag, startPoint x: 150, startPoint y: 204, endPoint x: 443, endPoint y: 216, distance: 293.3
click at [443, 216] on div "advantage shopping Campaign ( 1 Selected) Filter by Selection Filter 1 campaign…" at bounding box center [250, 124] width 501 height 188
